Goal: Use online tool/utility

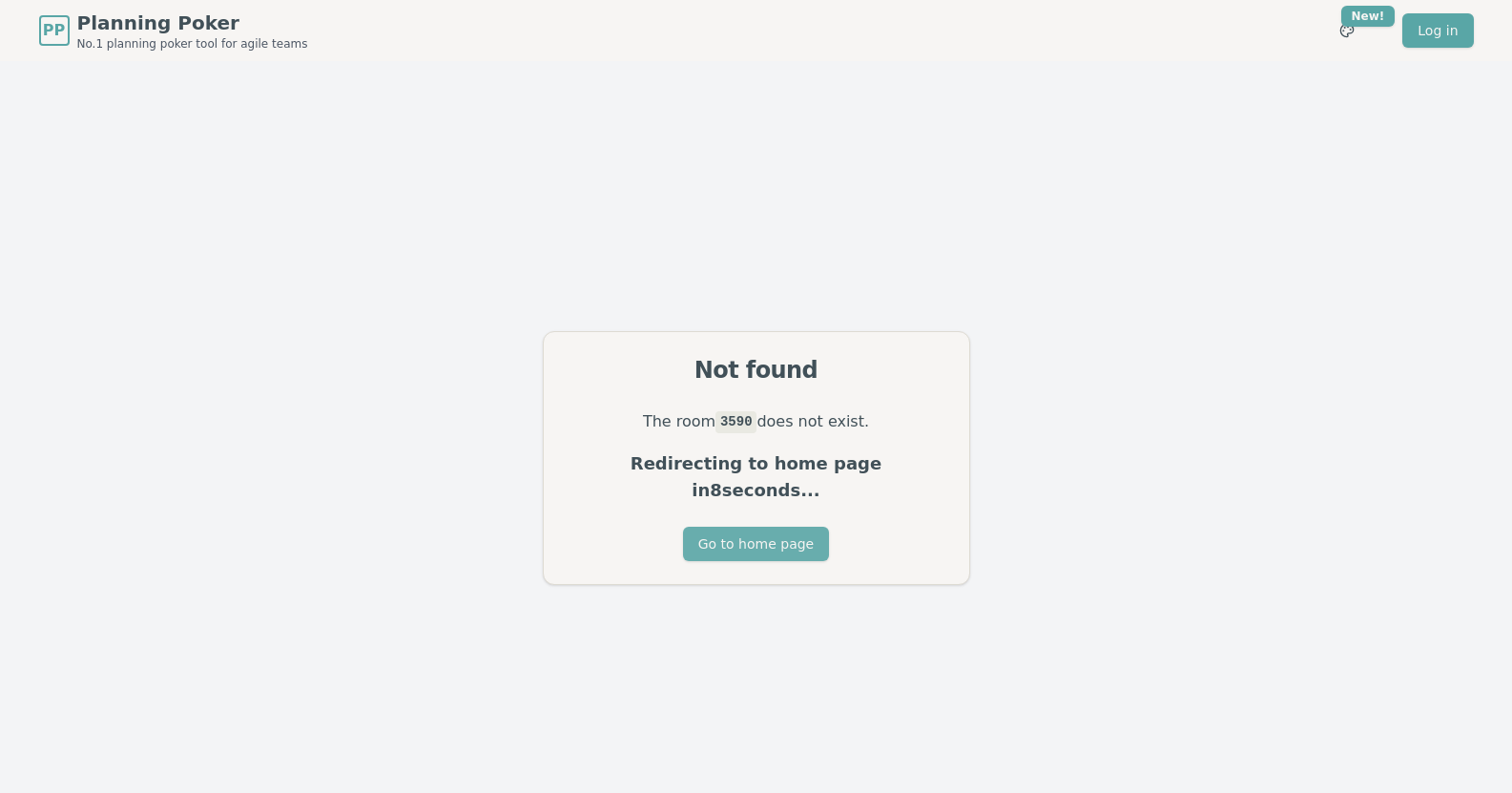
click at [773, 527] on button "Go to home page" at bounding box center [755, 543] width 146 height 34
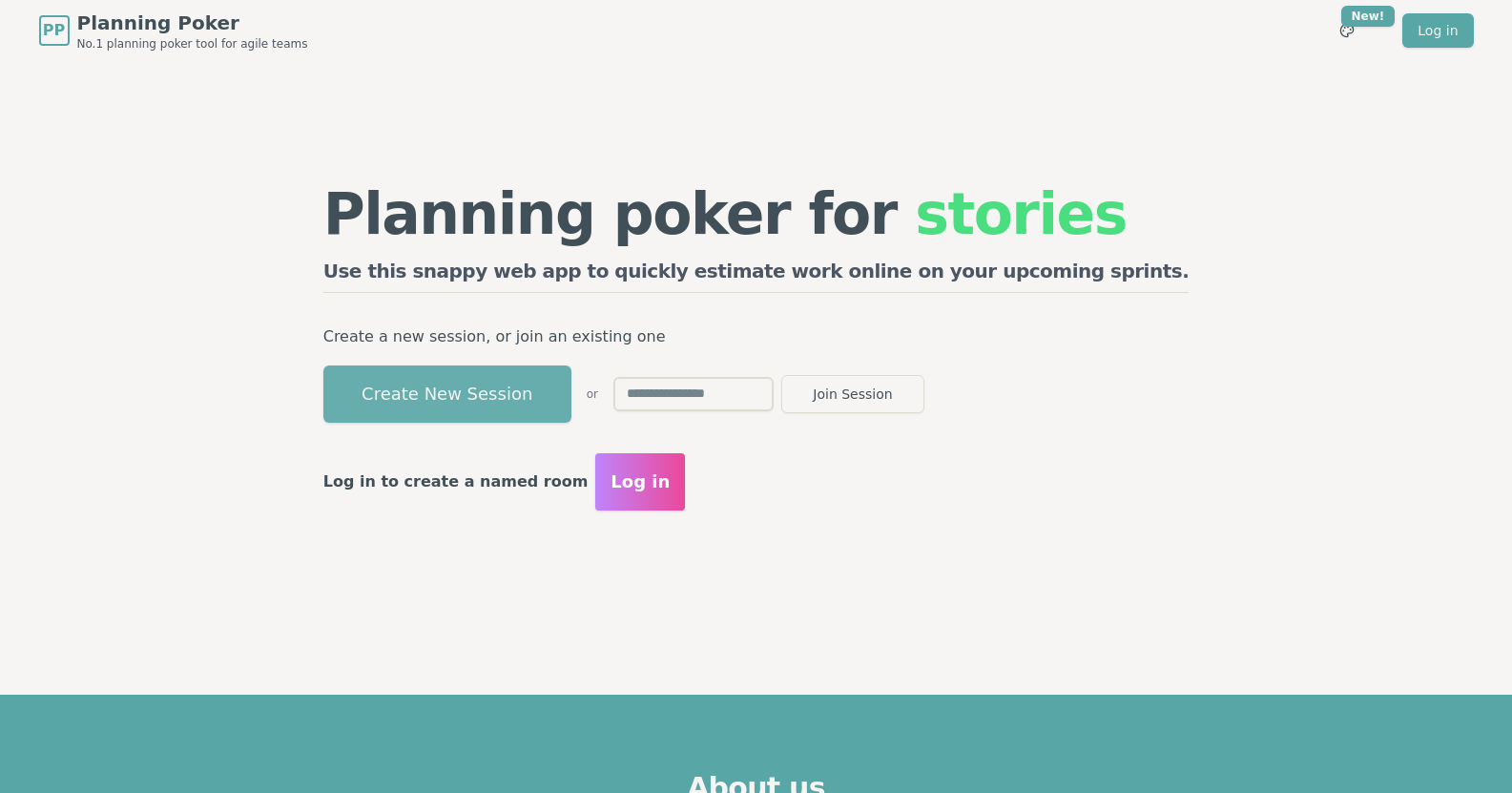
click at [571, 405] on button "Create New Session" at bounding box center [448, 394] width 248 height 58
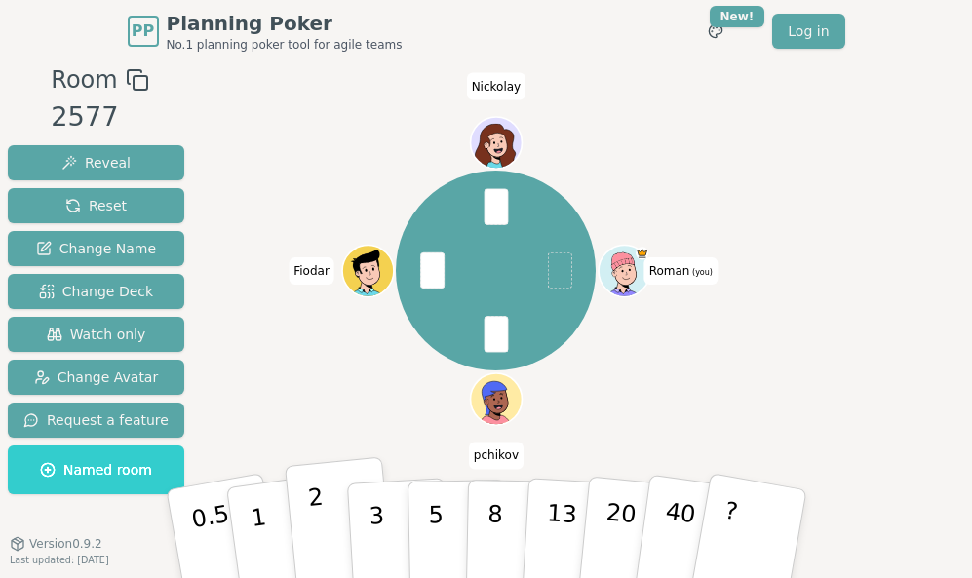
click at [317, 533] on p "2" at bounding box center [318, 537] width 25 height 106
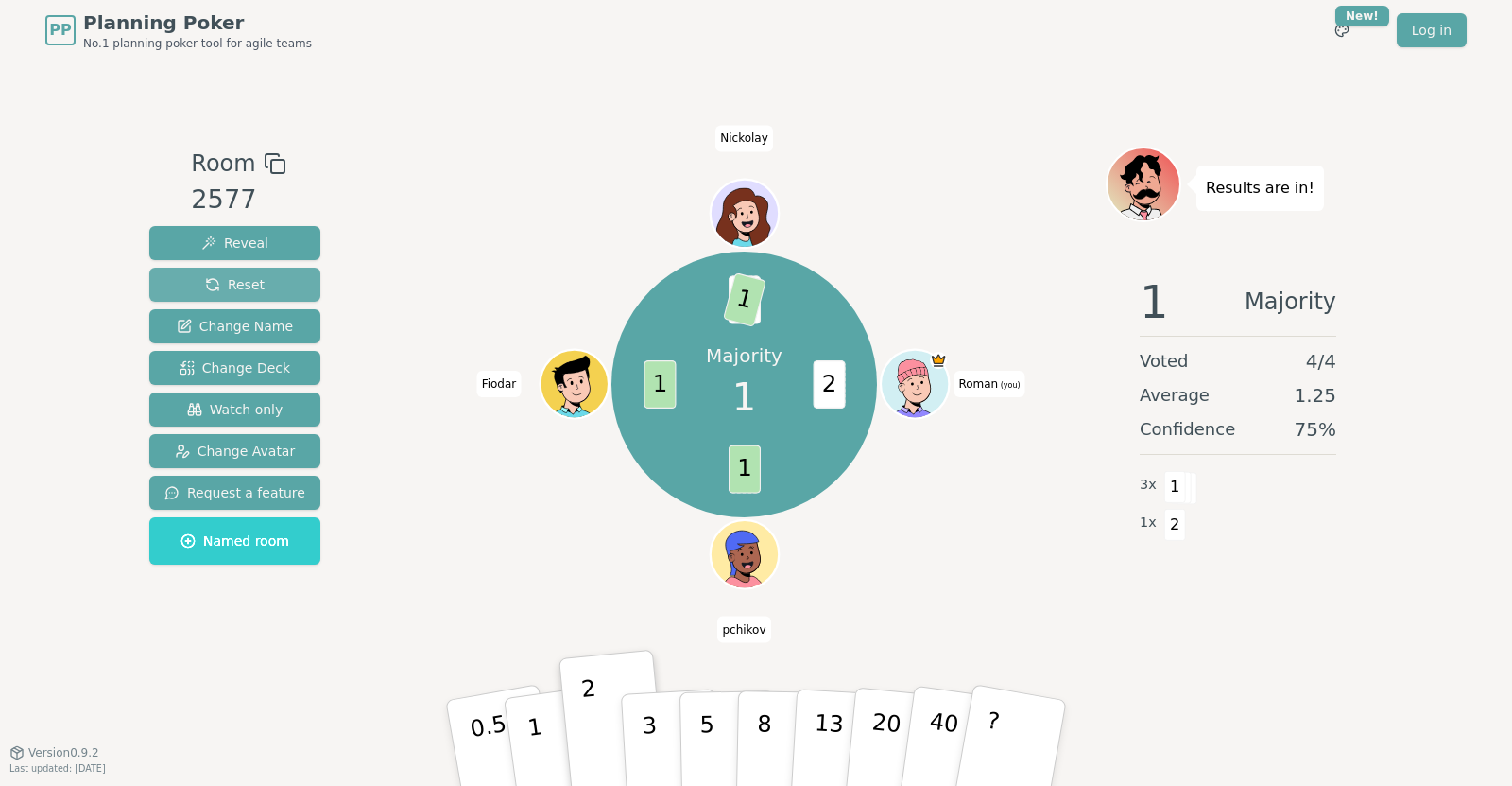
click at [257, 279] on button "Reset" at bounding box center [234, 284] width 171 height 34
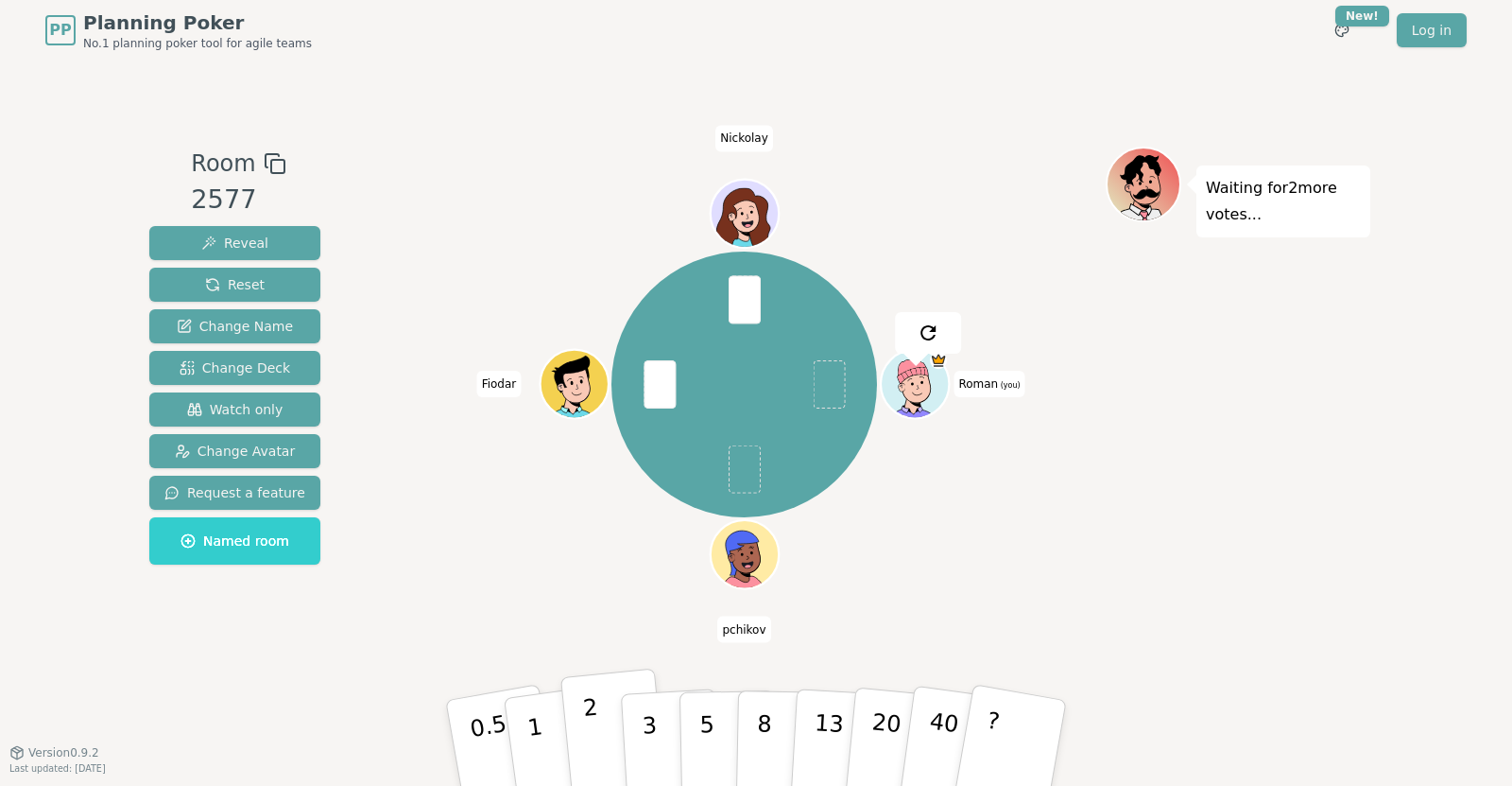
click at [592, 737] on p "2" at bounding box center [594, 745] width 24 height 103
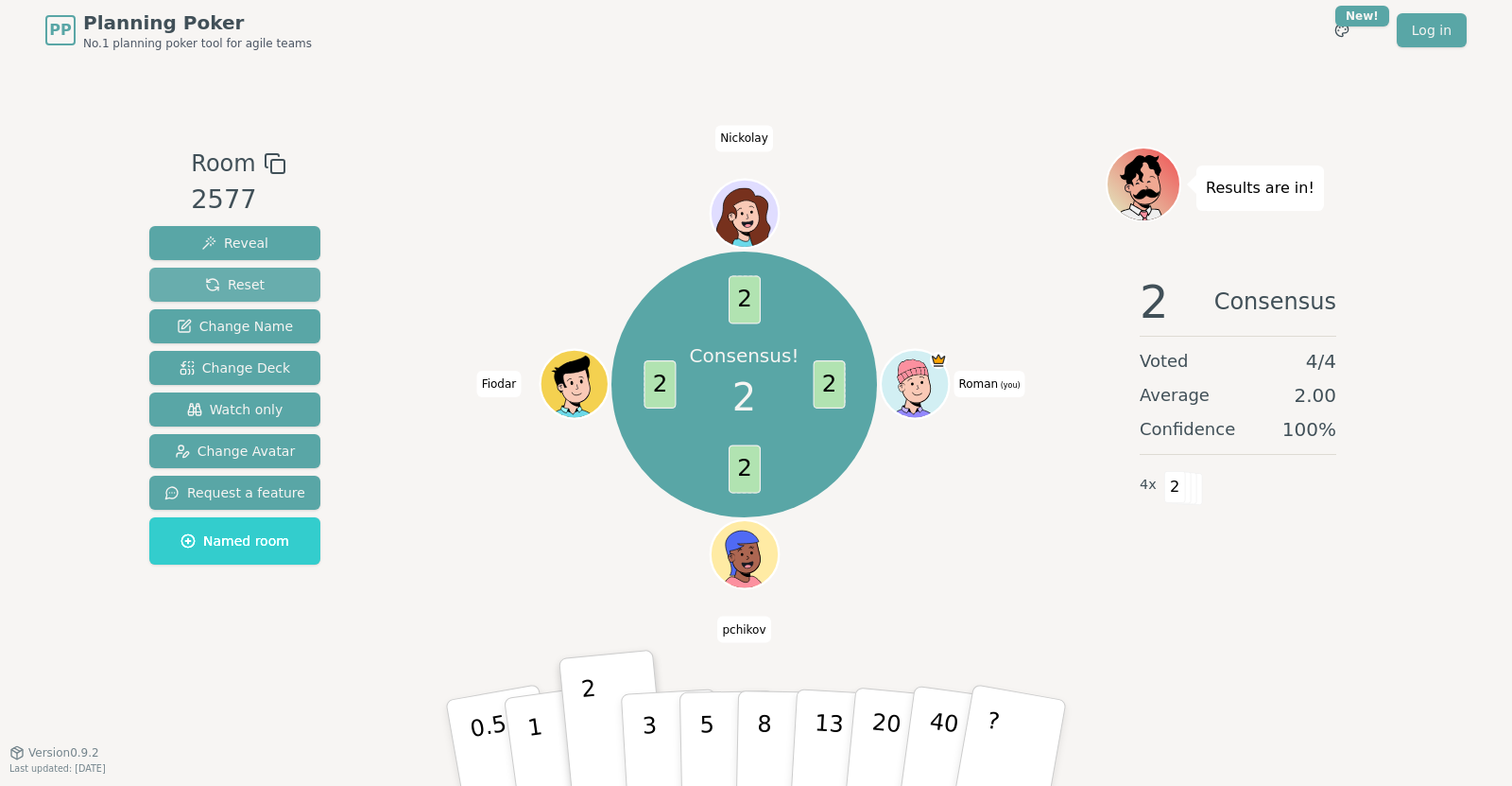
click at [285, 270] on button "Reset" at bounding box center [234, 284] width 171 height 34
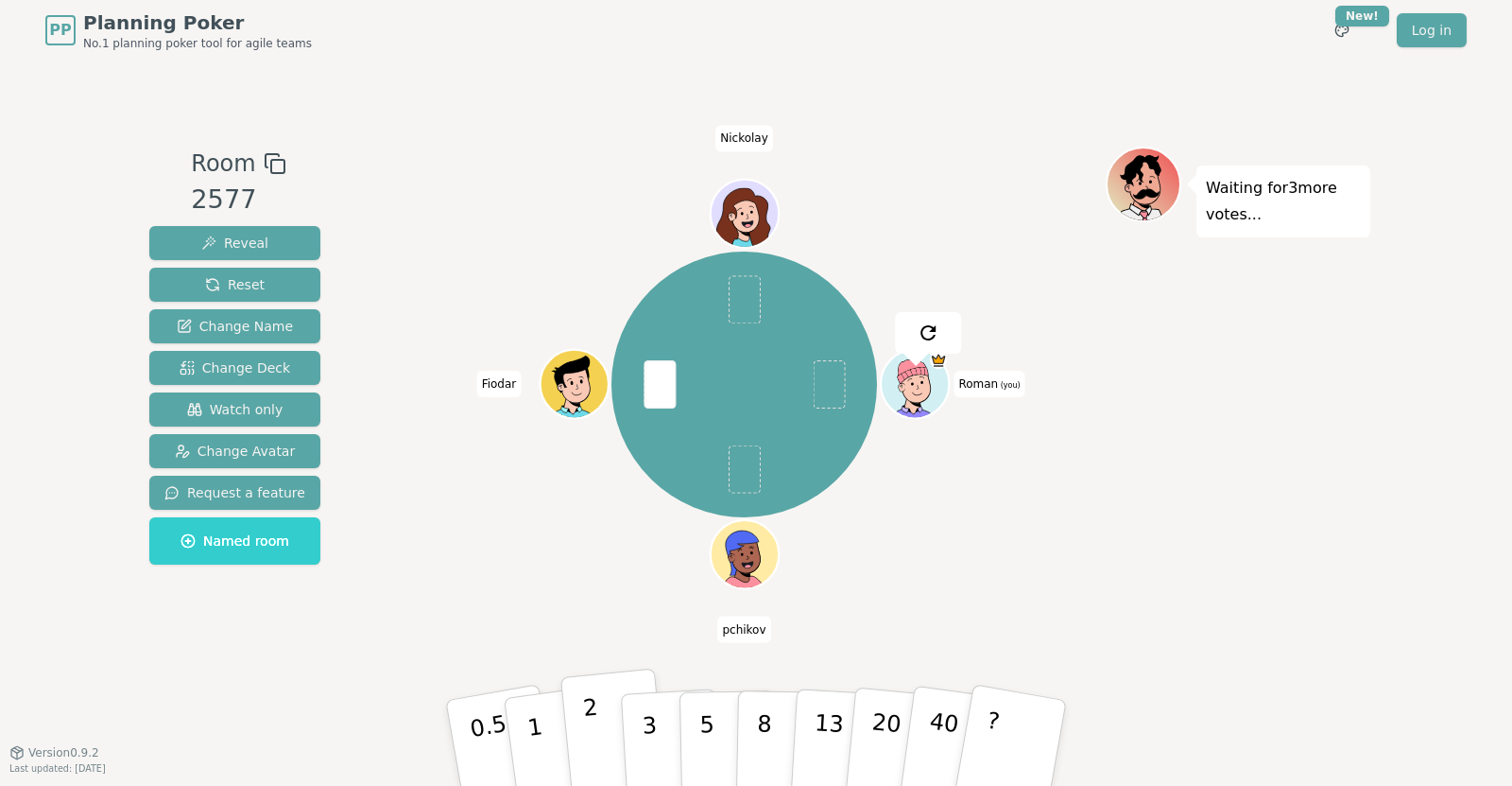
click at [600, 732] on button "2" at bounding box center [613, 743] width 108 height 150
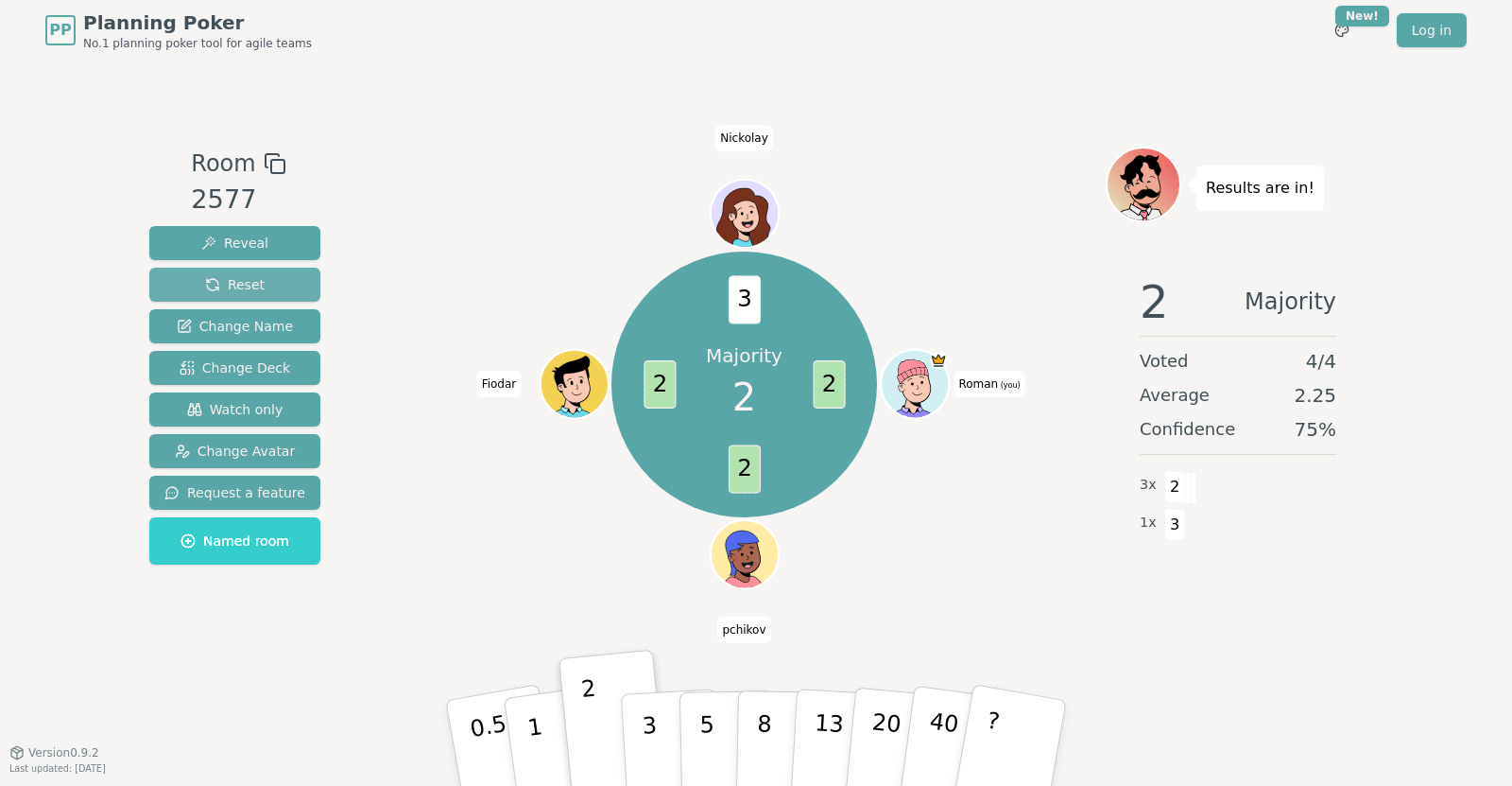
click at [280, 275] on button "Reset" at bounding box center [234, 284] width 171 height 34
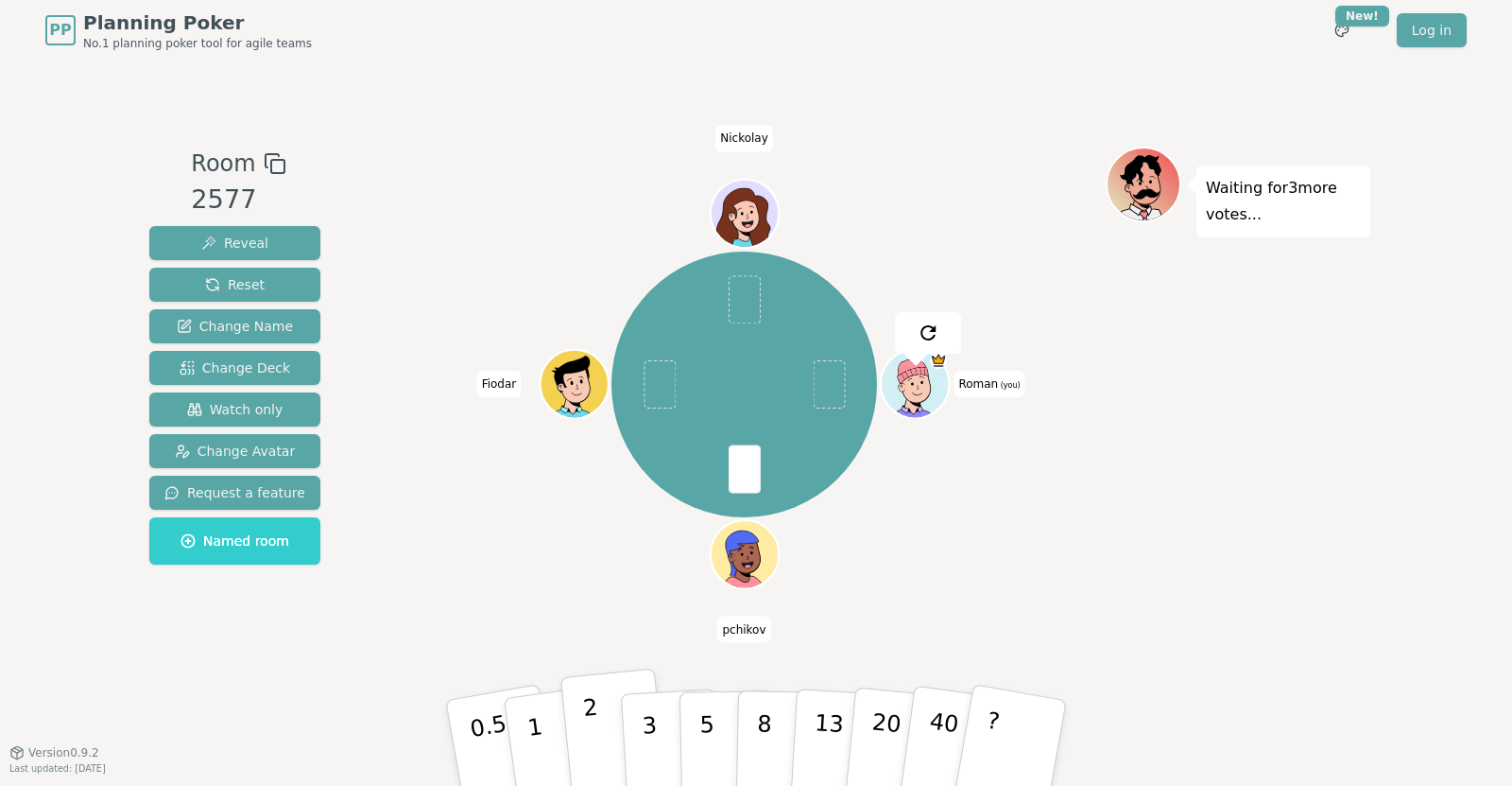
click at [585, 742] on button "2" at bounding box center [613, 743] width 108 height 150
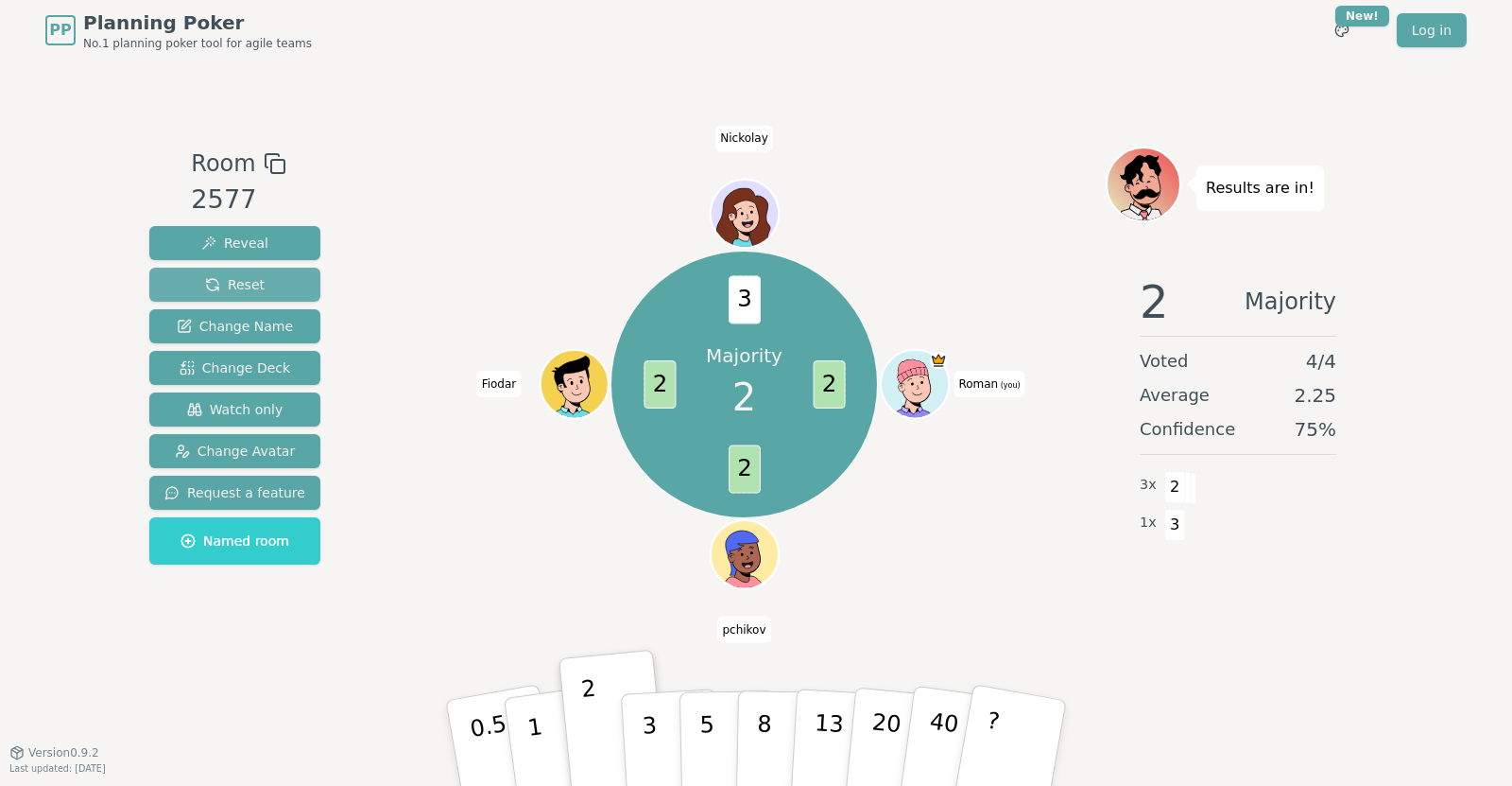
click at [249, 279] on span "Reset" at bounding box center [234, 285] width 59 height 19
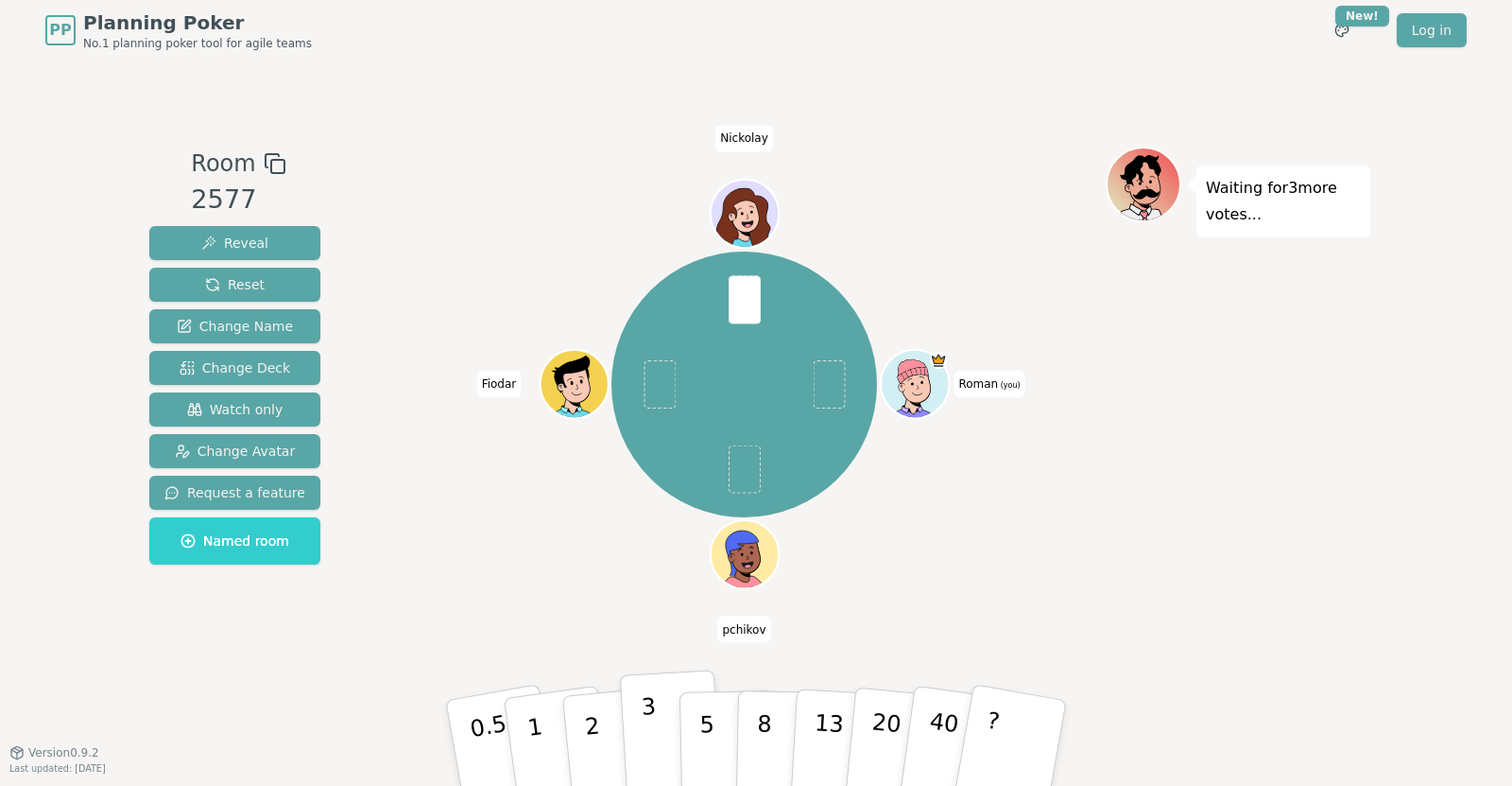
click at [646, 748] on p "3" at bounding box center [650, 744] width 20 height 103
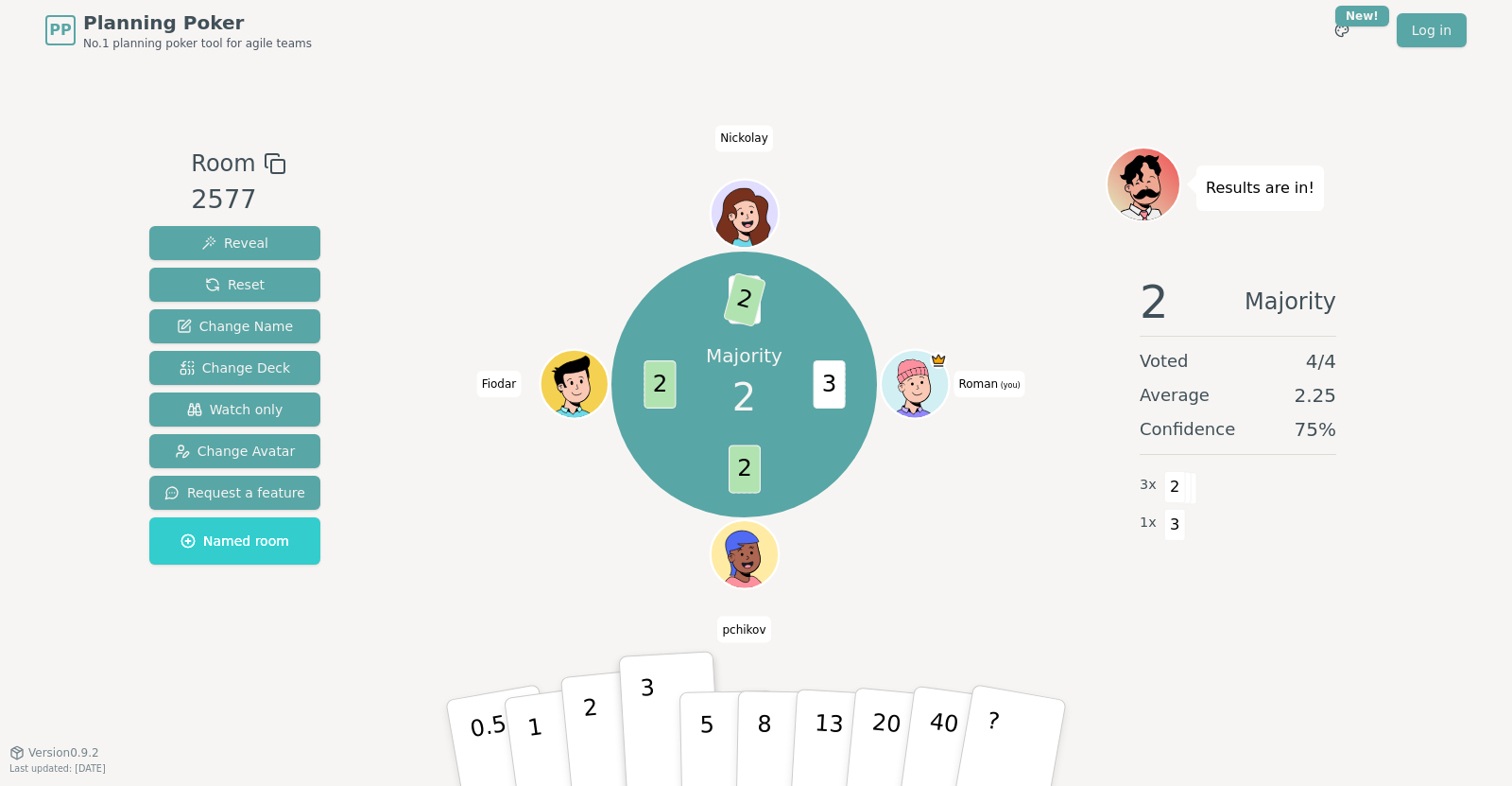
click at [606, 735] on button "2" at bounding box center [613, 743] width 108 height 150
